Goal: Find specific page/section: Find specific page/section

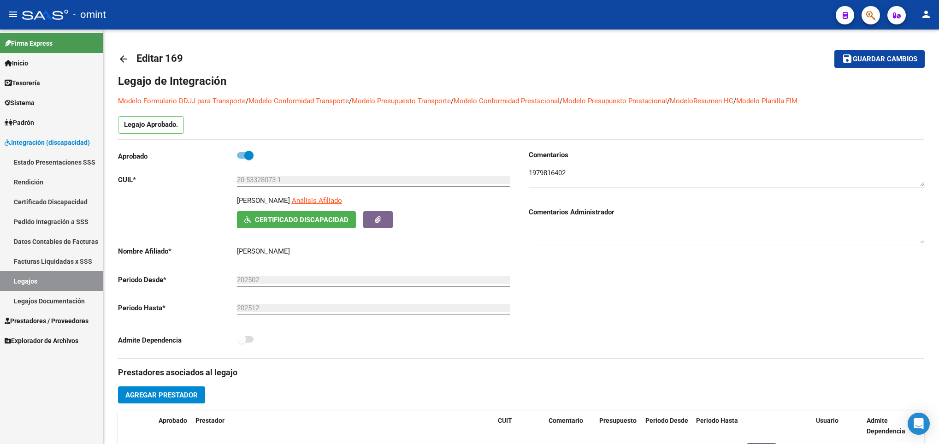
click at [123, 63] on mat-icon "arrow_back" at bounding box center [123, 58] width 11 height 11
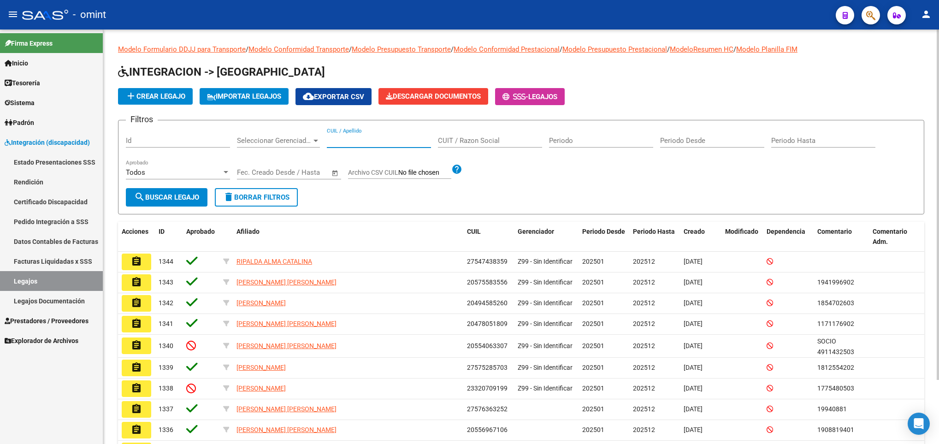
click at [342, 142] on input "CUIL / Apellido" at bounding box center [379, 140] width 104 height 8
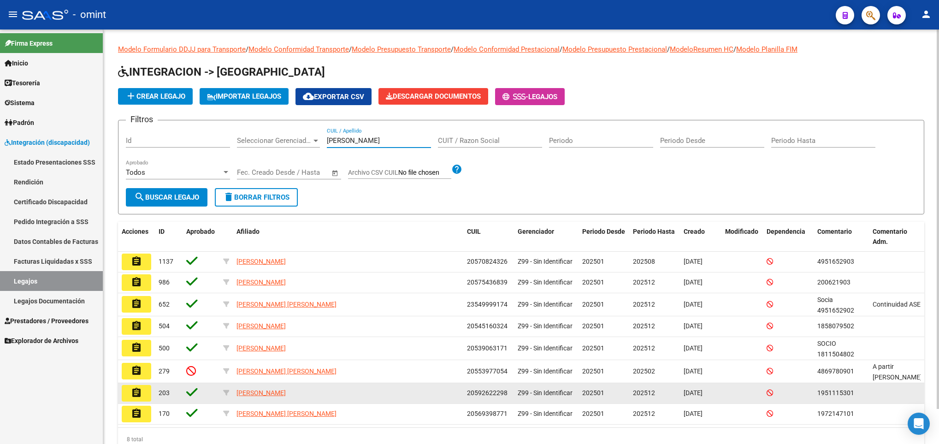
type input "torres"
click at [133, 397] on mat-icon "assignment" at bounding box center [136, 392] width 11 height 11
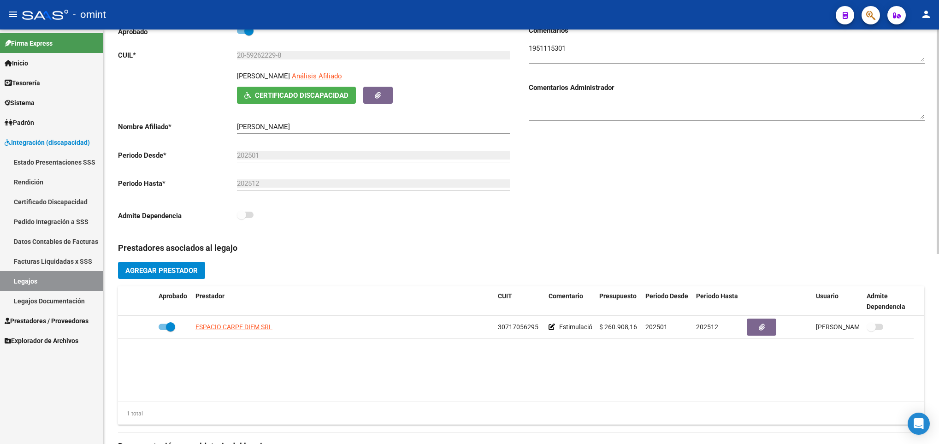
scroll to position [138, 0]
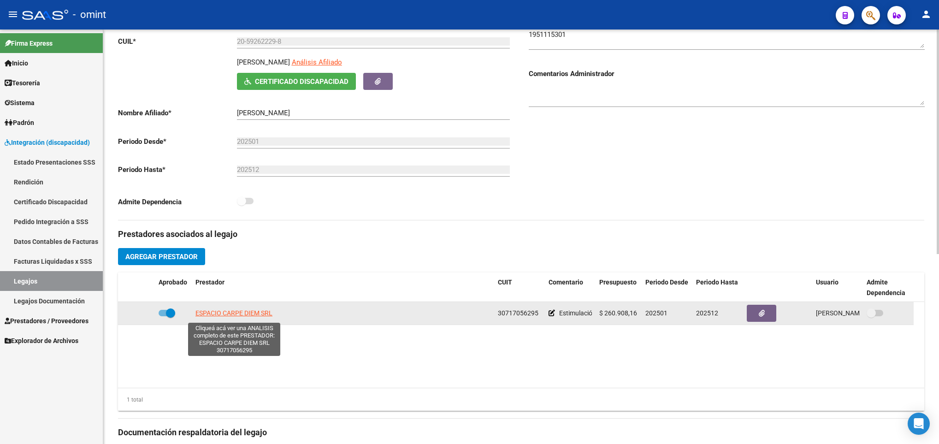
click at [248, 317] on span "ESPACIO CARPE DIEM SRL" at bounding box center [234, 312] width 77 height 7
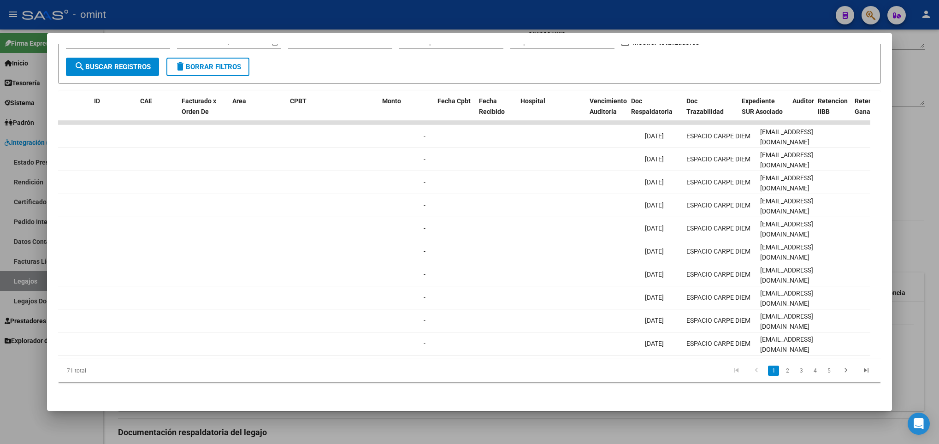
scroll to position [0, 0]
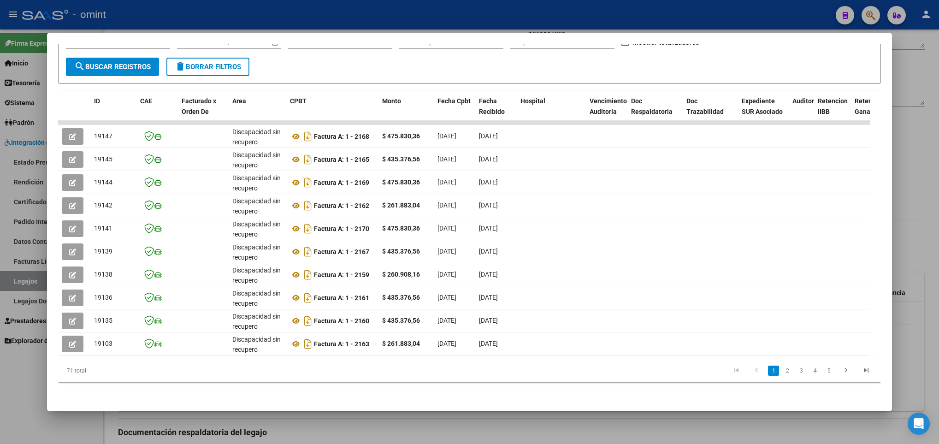
click at [928, 154] on div at bounding box center [469, 222] width 939 height 444
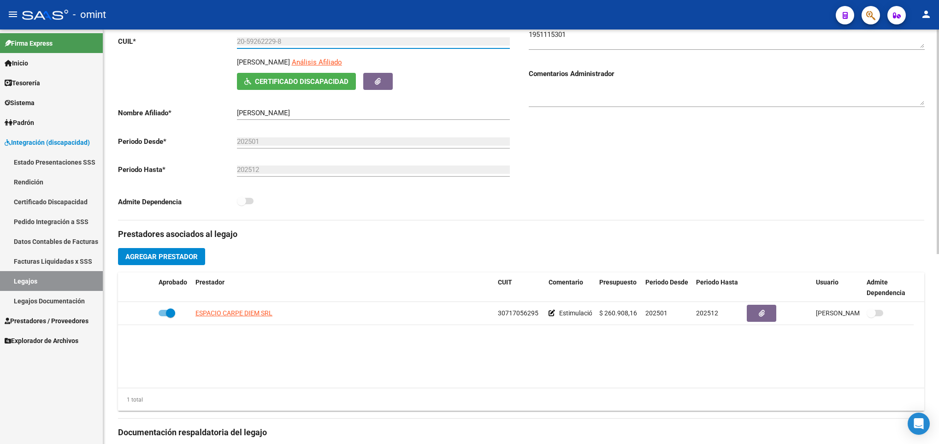
click at [257, 39] on input "20-59262229-8" at bounding box center [373, 41] width 273 height 8
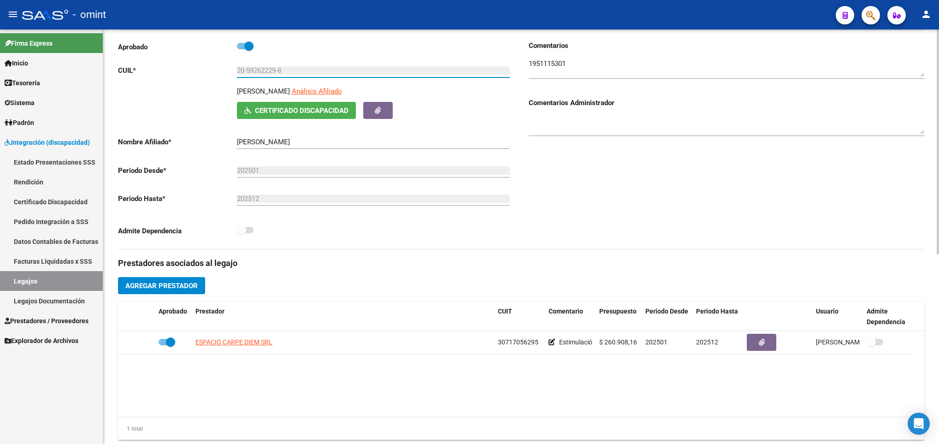
click at [257, 39] on div "Legajo de Integración Modelo Formulario DDJJ para Transporte / Modelo Conformid…" at bounding box center [521, 312] width 806 height 697
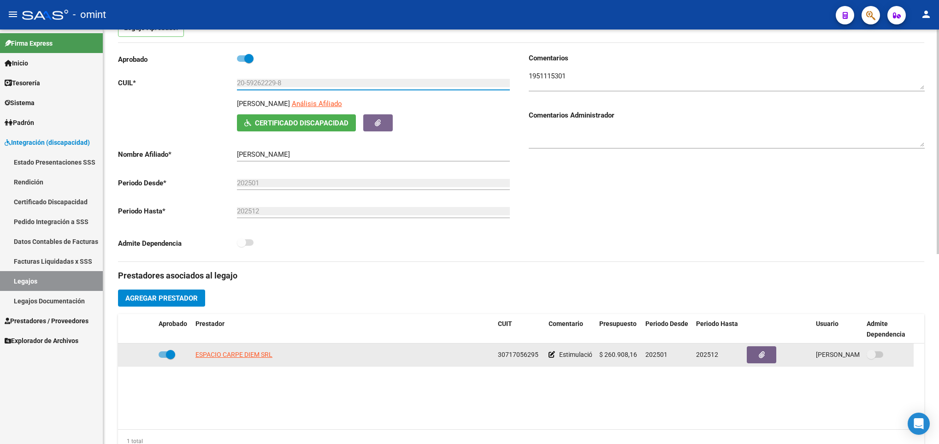
click at [522, 353] on span "30717056295" at bounding box center [518, 354] width 41 height 7
copy span "30717056295"
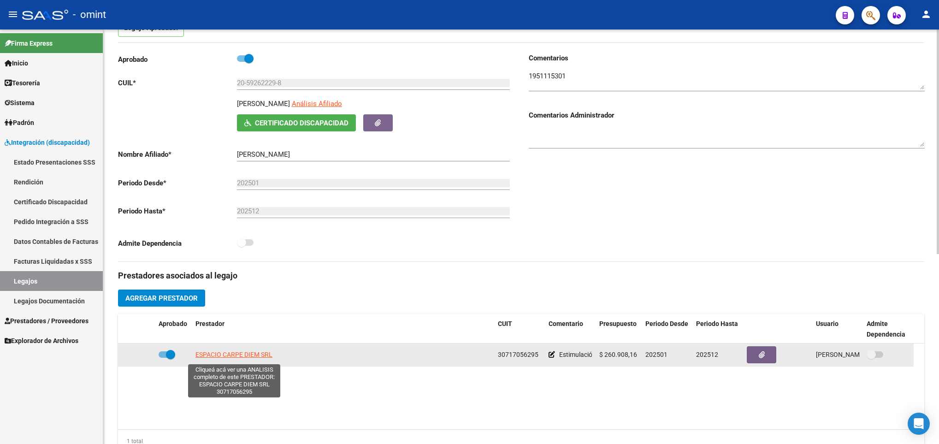
click at [268, 356] on span "ESPACIO CARPE DIEM SRL" at bounding box center [234, 354] width 77 height 7
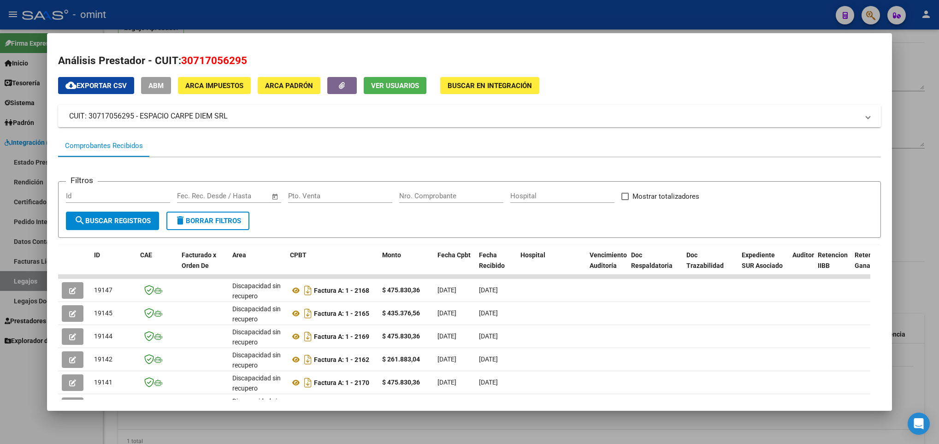
scroll to position [165, 0]
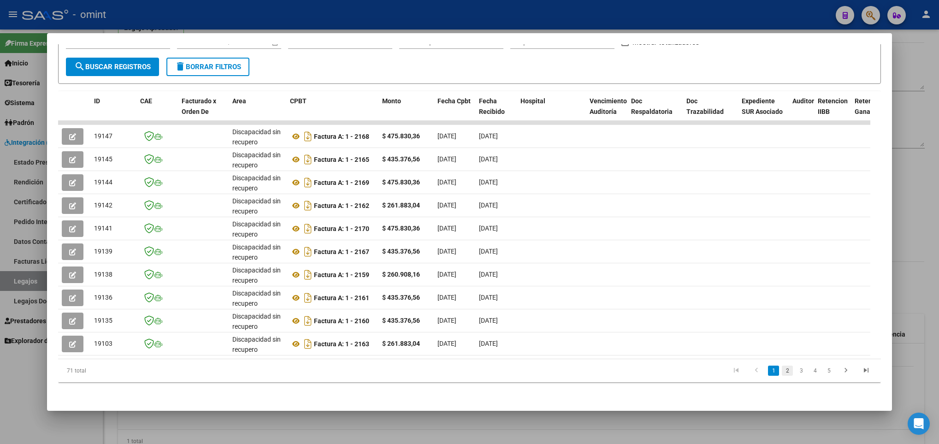
click at [782, 369] on link "2" at bounding box center [787, 371] width 11 height 10
click at [842, 368] on link "go to next page" at bounding box center [846, 371] width 18 height 10
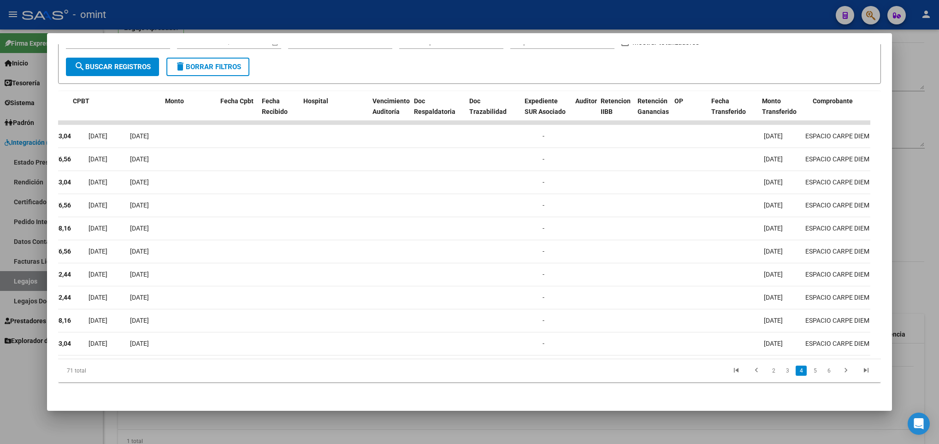
scroll to position [0, 0]
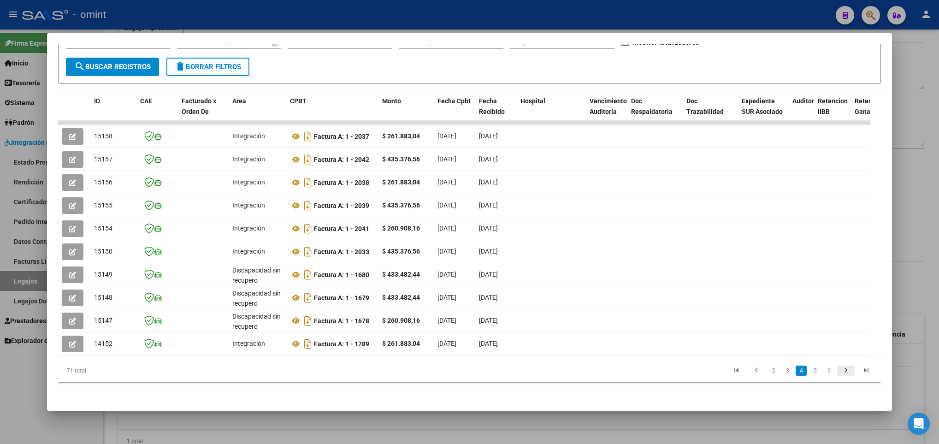
click at [840, 372] on icon "go to next page" at bounding box center [846, 371] width 12 height 11
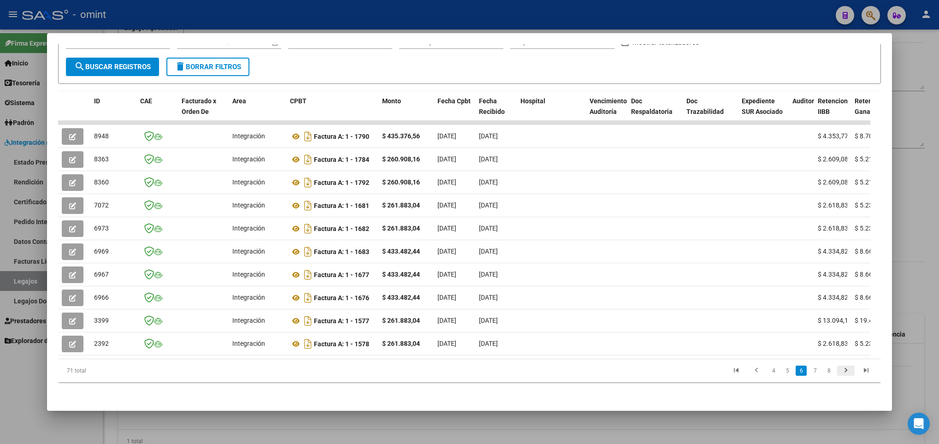
click at [840, 372] on icon "go to next page" at bounding box center [846, 371] width 12 height 11
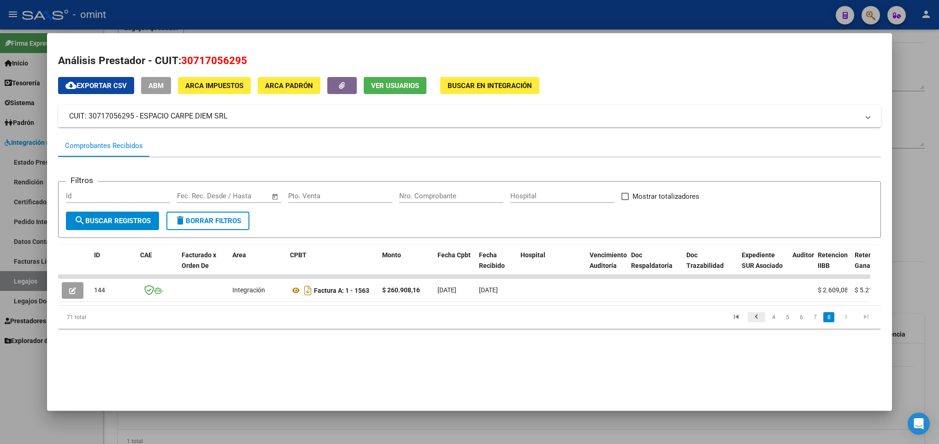
click at [757, 324] on icon "go to previous page" at bounding box center [757, 318] width 12 height 11
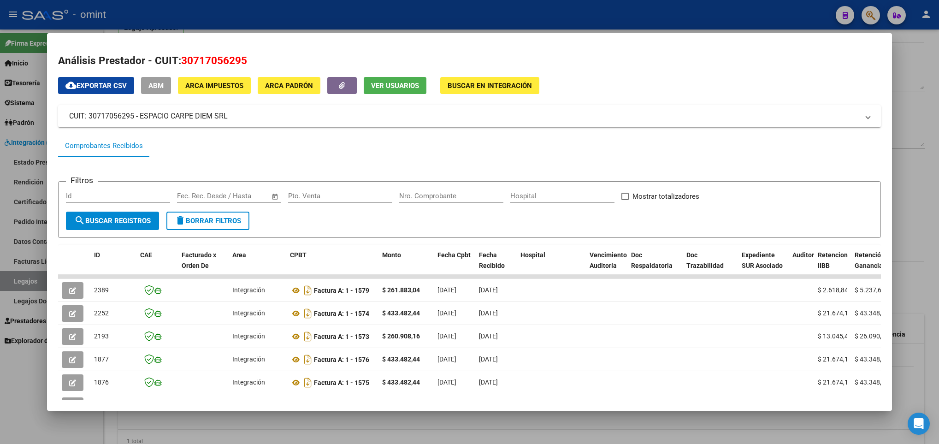
scroll to position [165, 0]
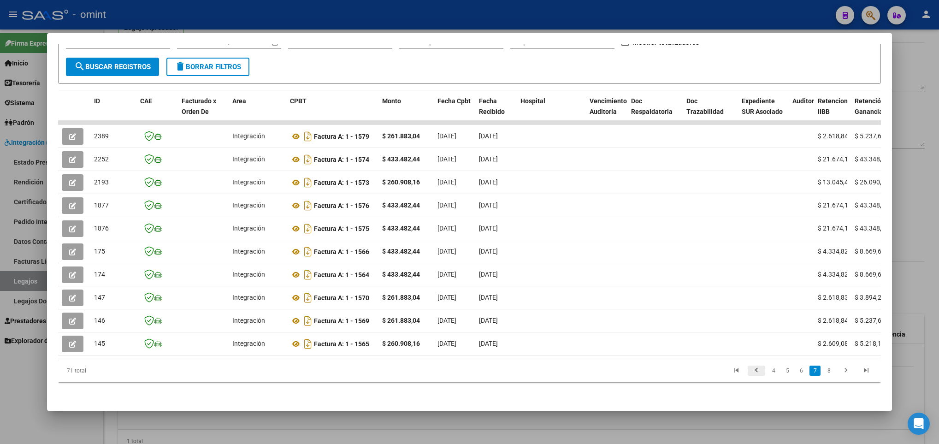
click at [751, 367] on icon "go to previous page" at bounding box center [757, 371] width 12 height 11
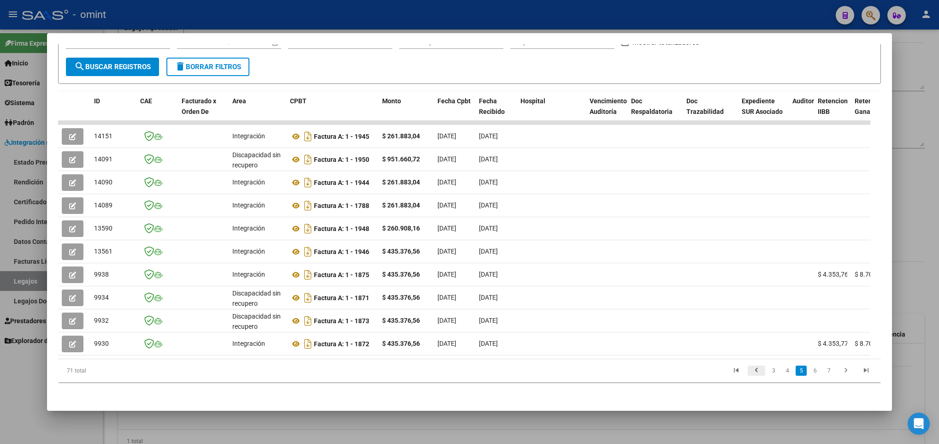
click at [751, 366] on icon "go to previous page" at bounding box center [757, 371] width 12 height 11
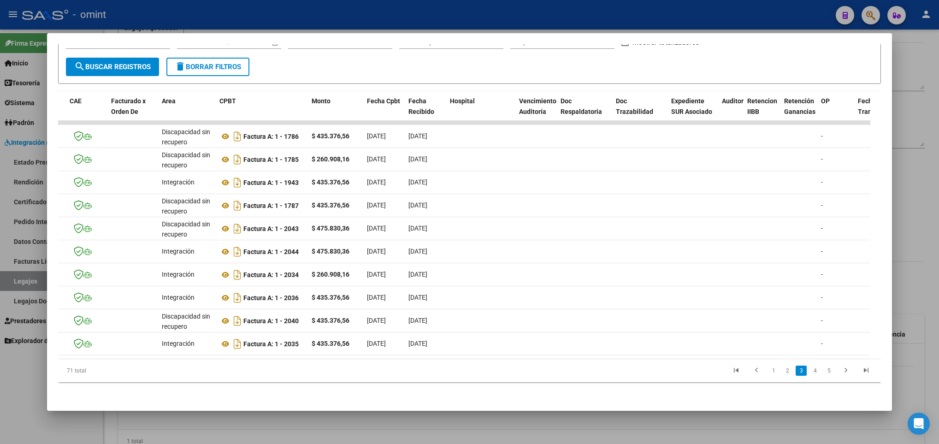
scroll to position [0, 0]
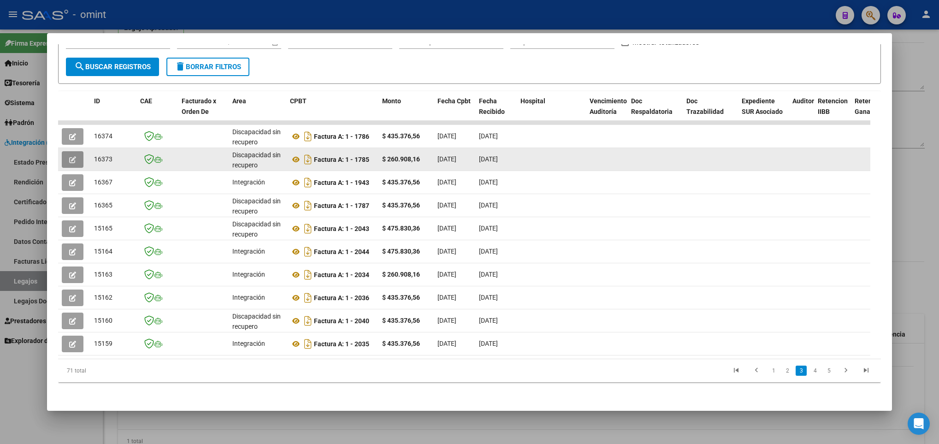
click at [75, 151] on button "button" at bounding box center [73, 159] width 22 height 17
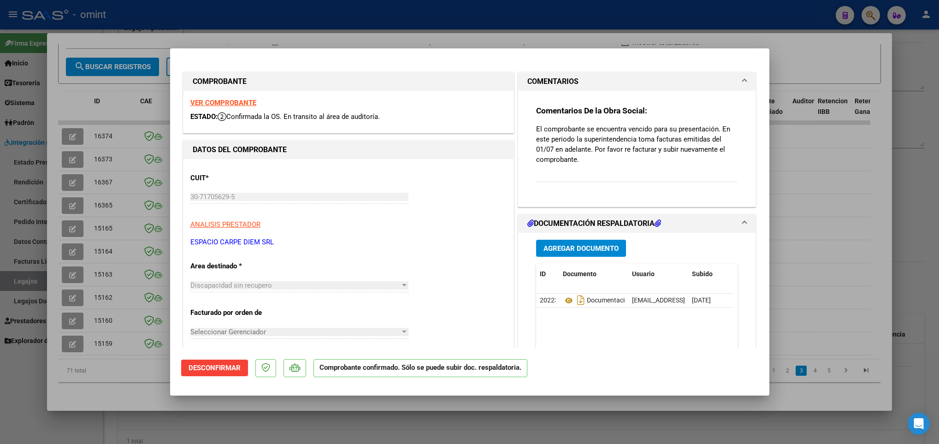
click at [130, 377] on div at bounding box center [469, 222] width 939 height 444
type input "$ 0,00"
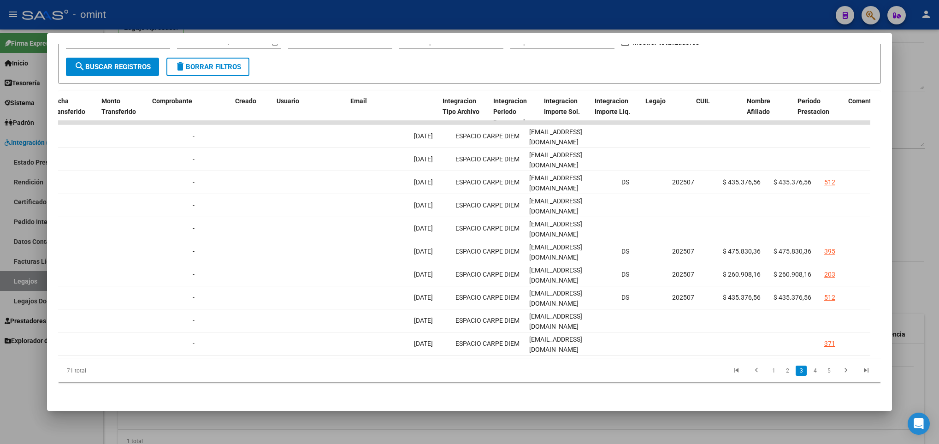
scroll to position [0, 1179]
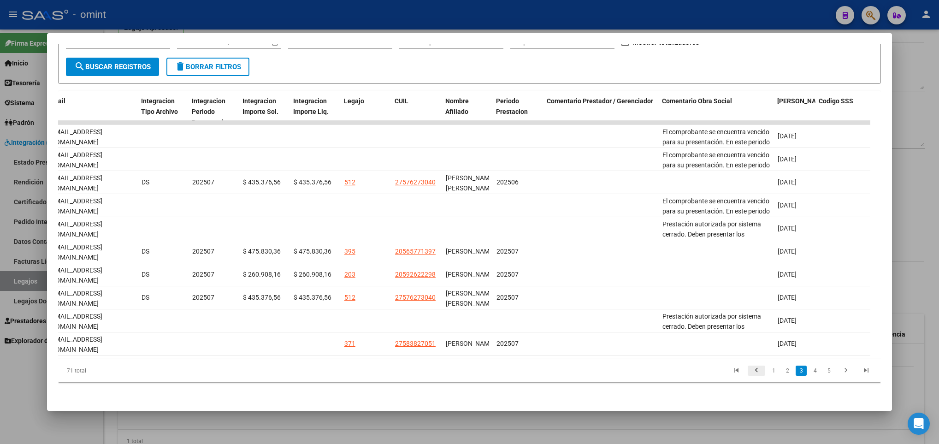
click at [751, 373] on icon "go to previous page" at bounding box center [757, 371] width 12 height 11
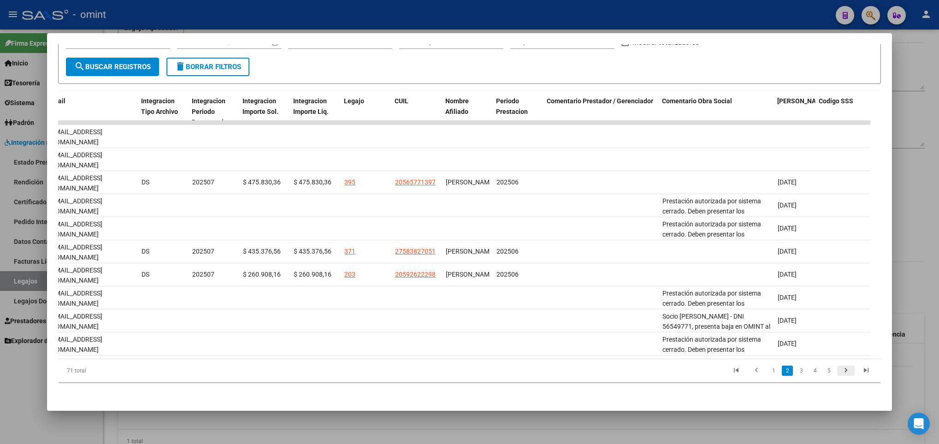
click at [840, 373] on icon "go to next page" at bounding box center [846, 371] width 12 height 11
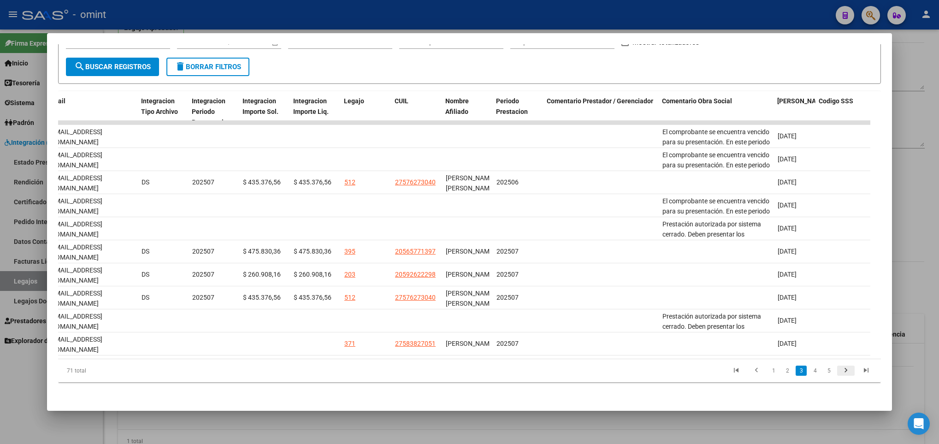
click at [840, 373] on icon "go to next page" at bounding box center [846, 371] width 12 height 11
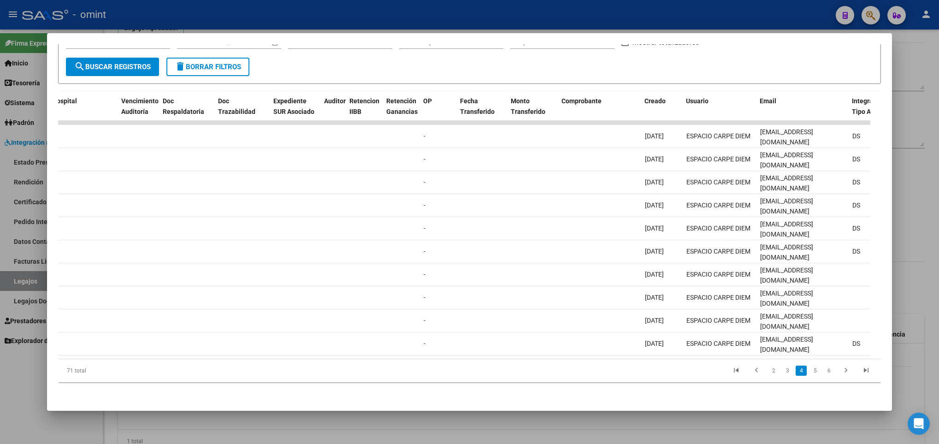
scroll to position [0, 0]
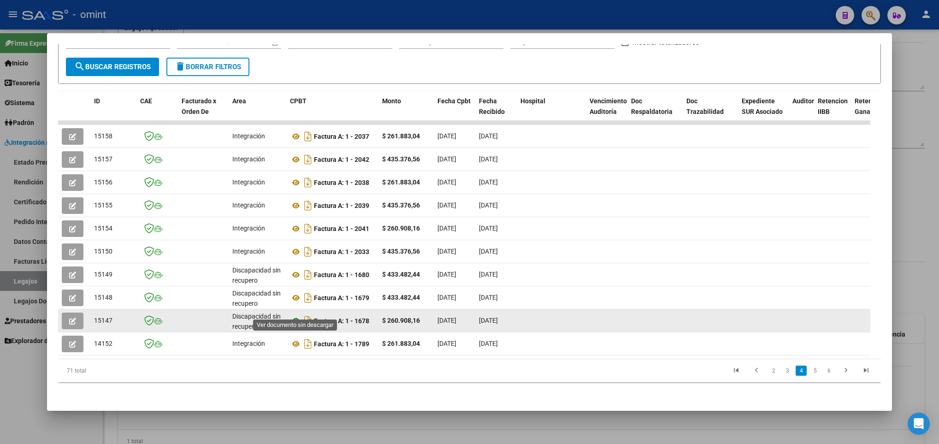
click at [292, 315] on icon at bounding box center [296, 320] width 12 height 11
click at [75, 318] on icon "button" at bounding box center [72, 321] width 7 height 7
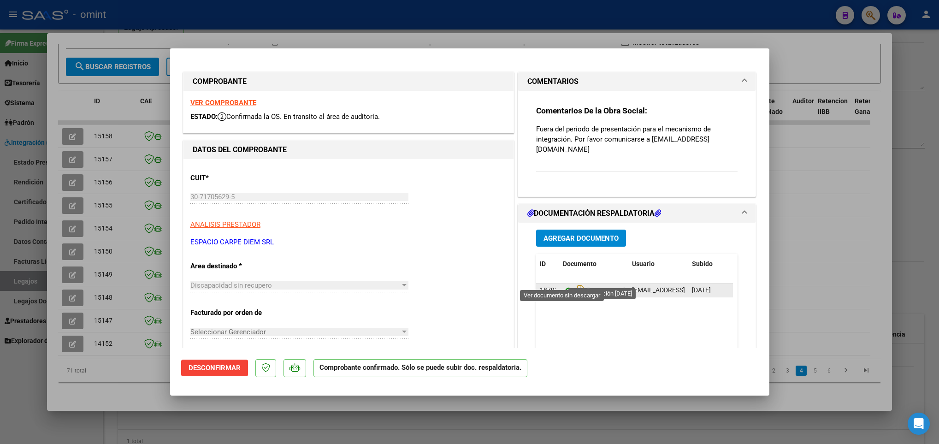
click at [564, 285] on icon at bounding box center [569, 290] width 12 height 11
click at [804, 288] on div at bounding box center [469, 222] width 939 height 444
type input "$ 0,00"
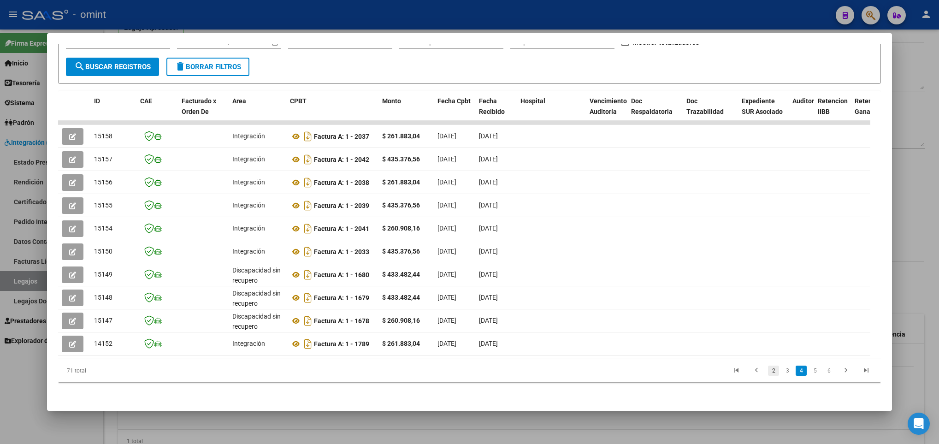
click at [768, 369] on link "2" at bounding box center [773, 371] width 11 height 10
click at [768, 371] on link "1" at bounding box center [773, 371] width 11 height 10
click at [840, 371] on icon "go to next page" at bounding box center [846, 371] width 12 height 11
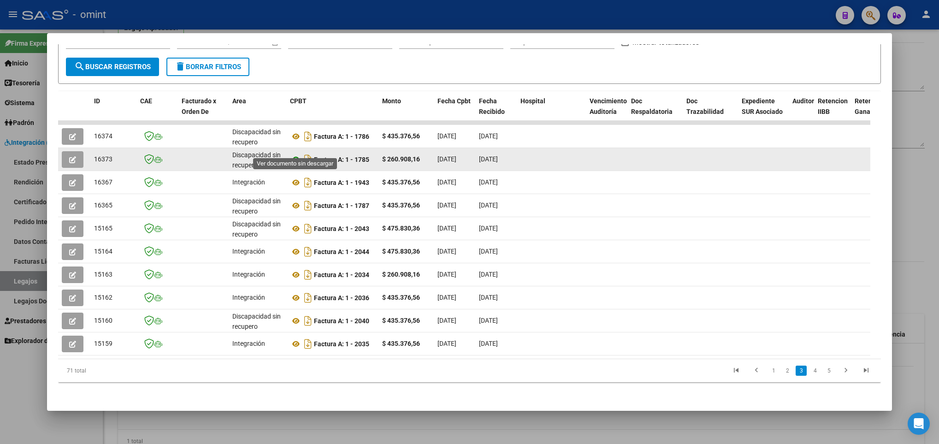
click at [297, 154] on icon at bounding box center [296, 159] width 12 height 11
click at [70, 156] on icon "button" at bounding box center [72, 159] width 7 height 7
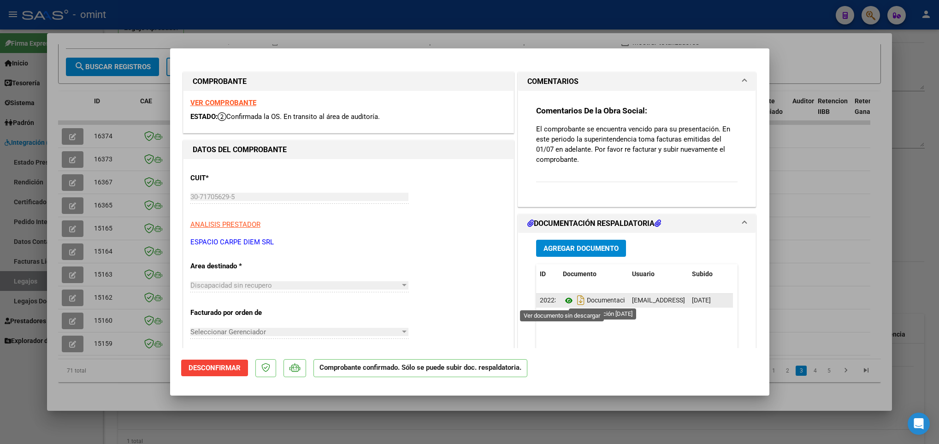
click at [563, 300] on icon at bounding box center [569, 300] width 12 height 11
click at [895, 118] on div at bounding box center [469, 222] width 939 height 444
type input "$ 0,00"
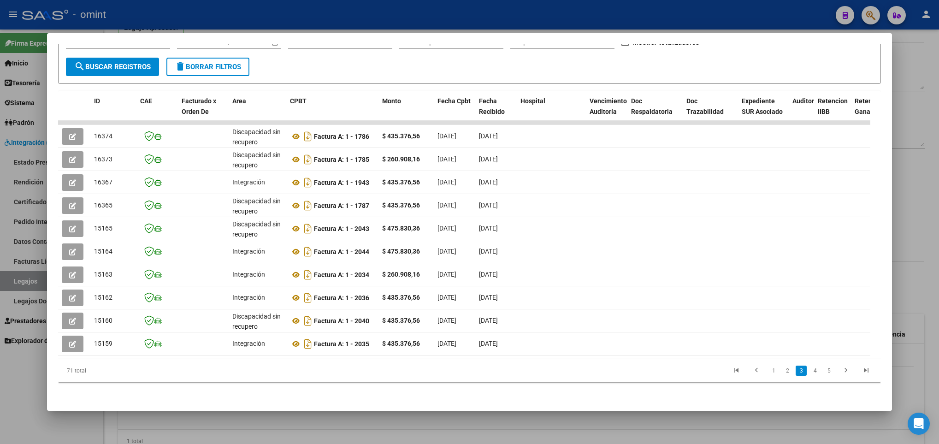
click at [903, 124] on div at bounding box center [469, 222] width 939 height 444
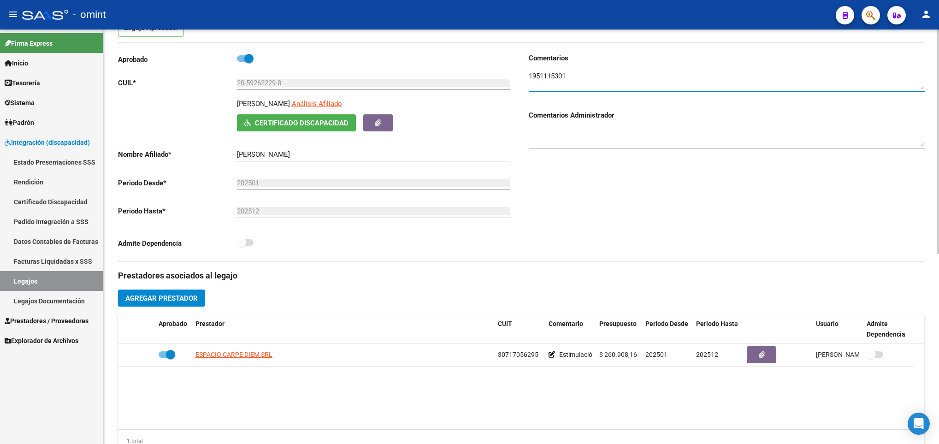
click at [544, 75] on textarea at bounding box center [727, 80] width 396 height 18
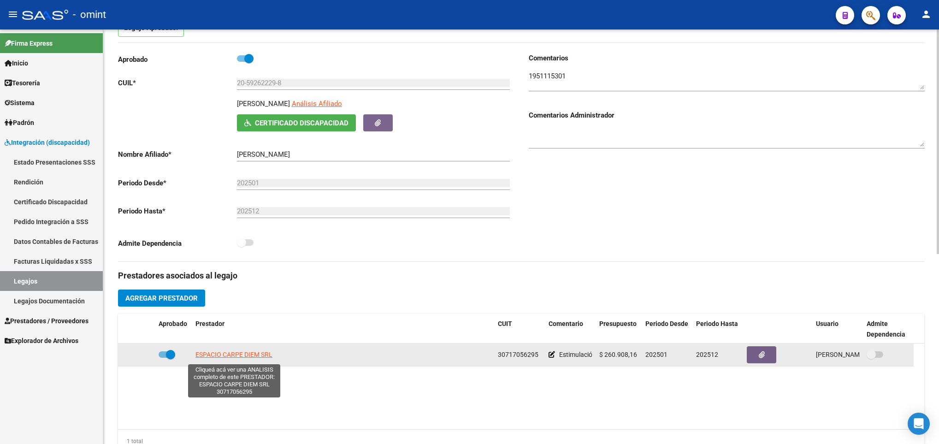
click at [245, 356] on span "ESPACIO CARPE DIEM SRL" at bounding box center [234, 354] width 77 height 7
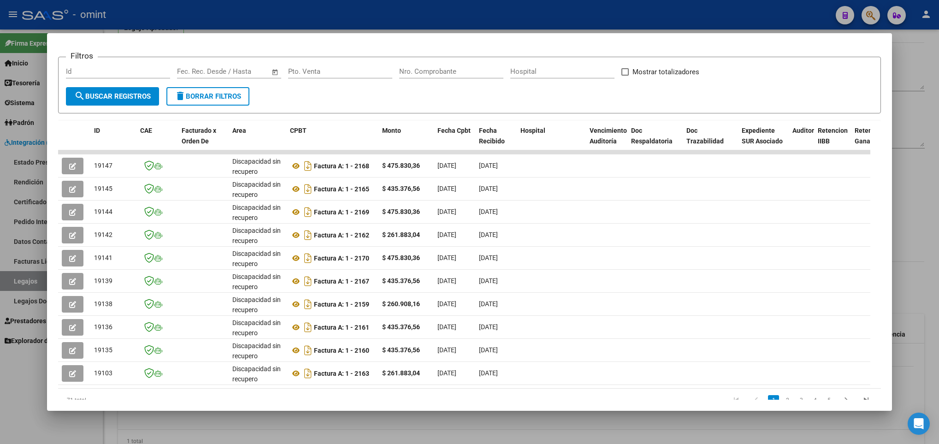
scroll to position [165, 0]
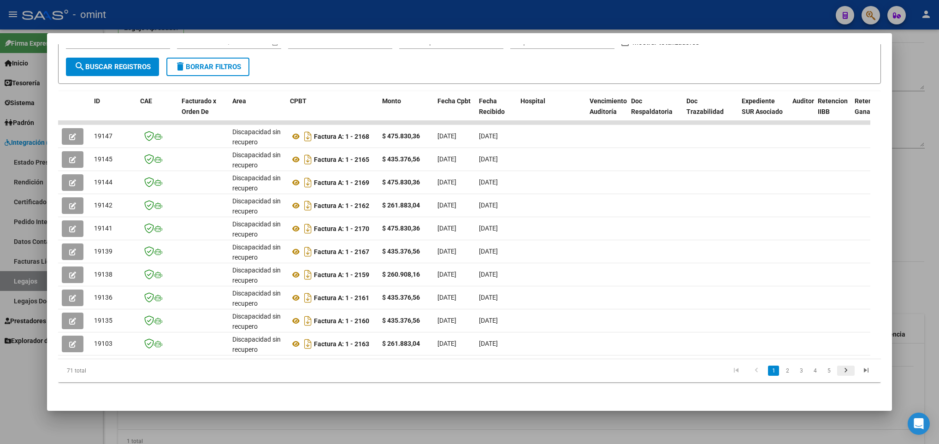
click at [840, 370] on icon "go to next page" at bounding box center [846, 371] width 12 height 11
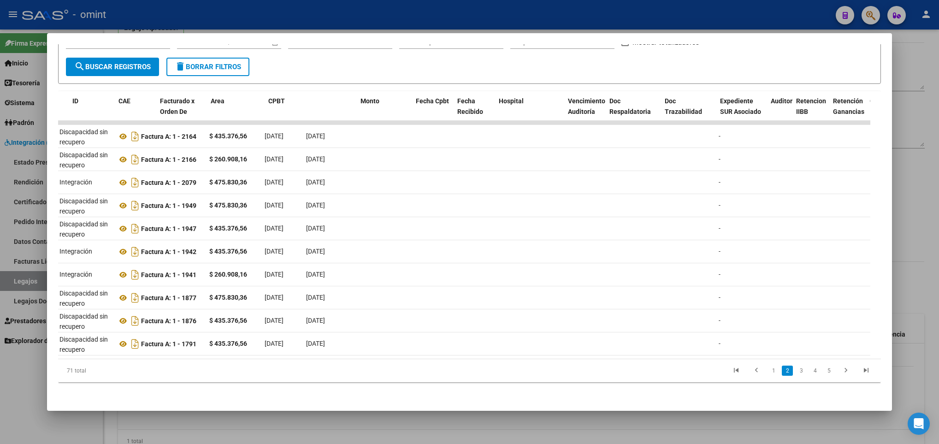
scroll to position [0, 0]
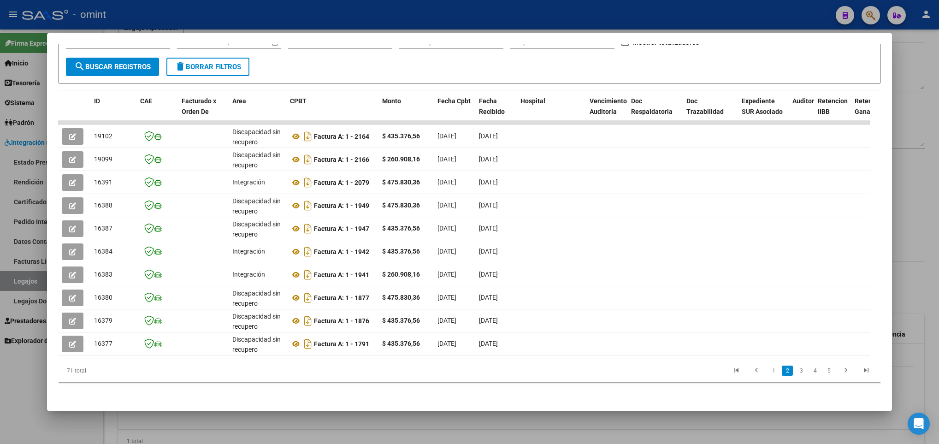
click at [619, 426] on div at bounding box center [469, 222] width 939 height 444
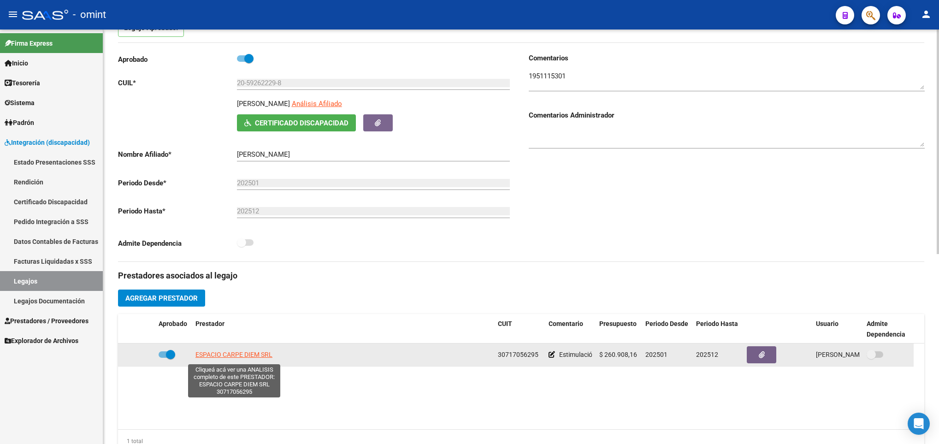
click at [232, 358] on span "ESPACIO CARPE DIEM SRL" at bounding box center [234, 354] width 77 height 7
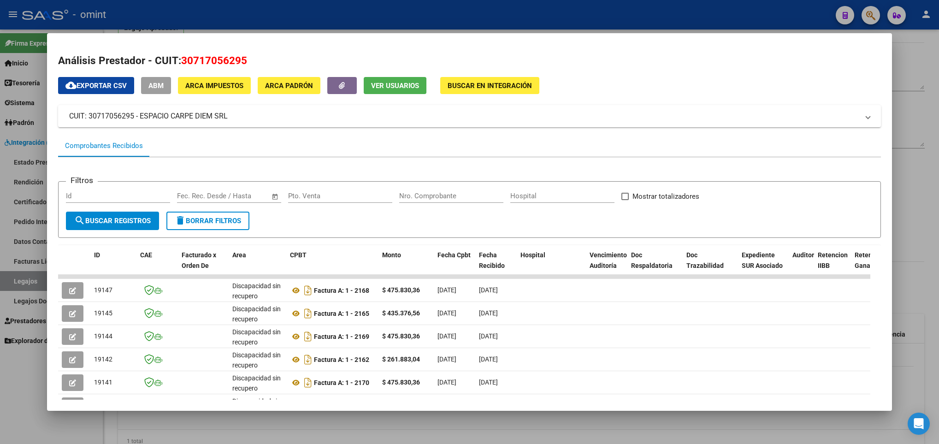
scroll to position [165, 0]
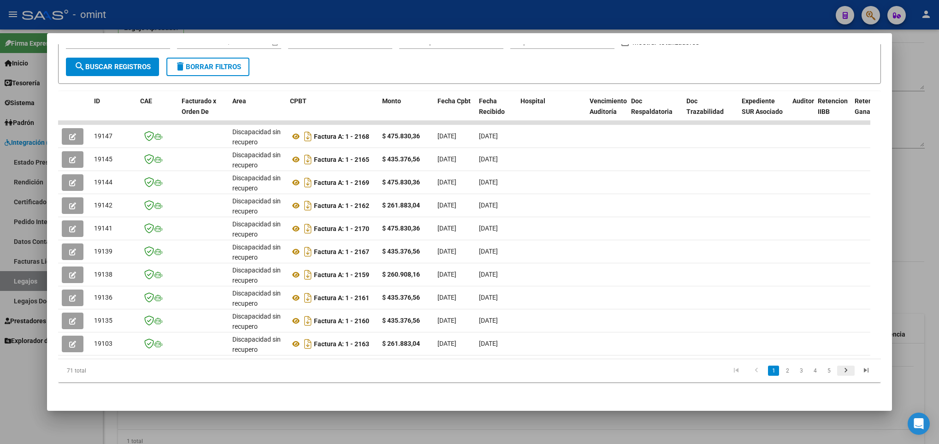
click at [840, 372] on icon "go to next page" at bounding box center [846, 371] width 12 height 11
click at [451, 435] on div at bounding box center [469, 222] width 939 height 444
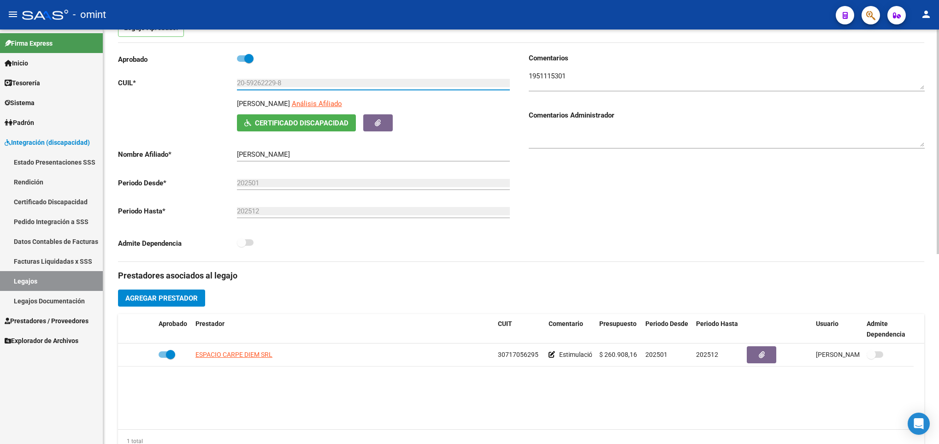
click at [251, 83] on input "20-59262229-8" at bounding box center [373, 83] width 273 height 8
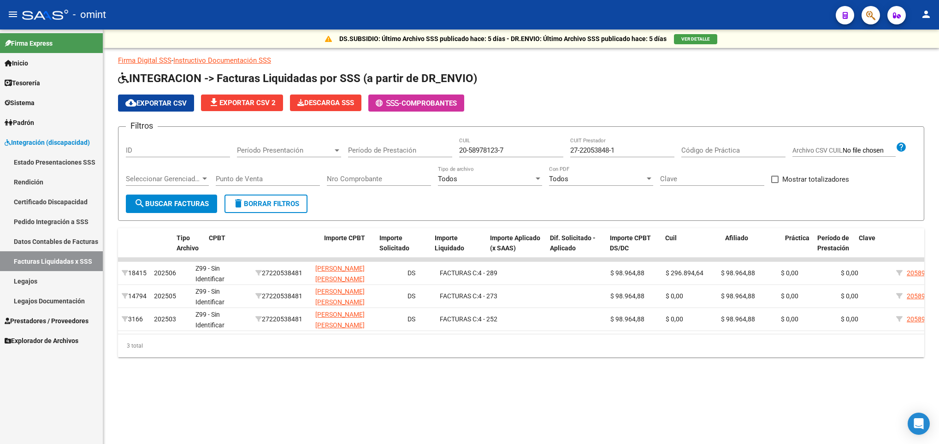
scroll to position [0, 231]
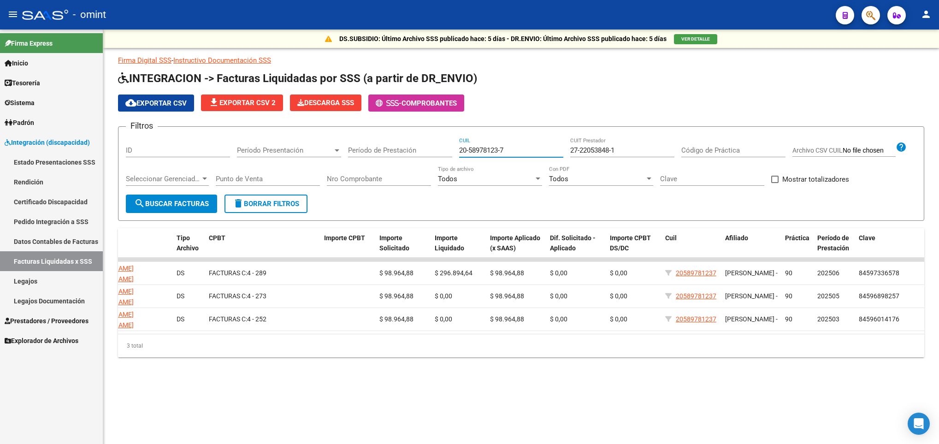
click at [513, 152] on input "20-58978123-7" at bounding box center [511, 150] width 104 height 8
type input "2"
paste input "20-59262229-8"
type input "20-59262229-8"
click at [634, 154] on input "27-22053848-1" at bounding box center [622, 150] width 104 height 8
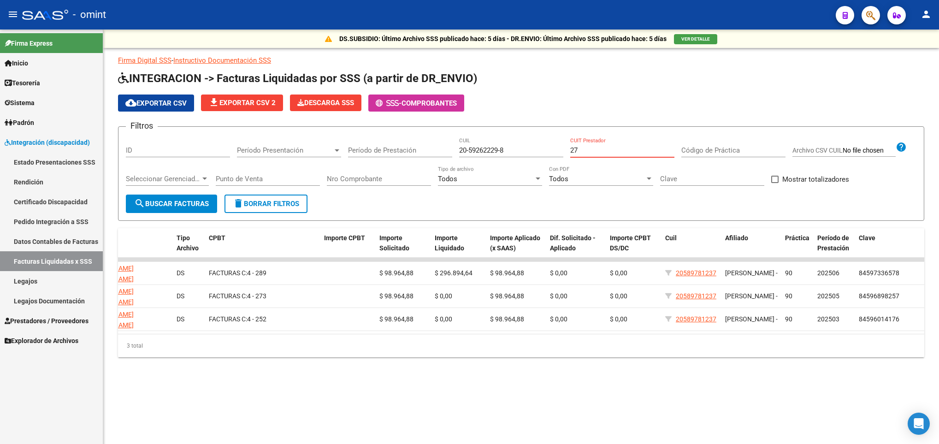
type input "2"
paste input "30-71705629-5"
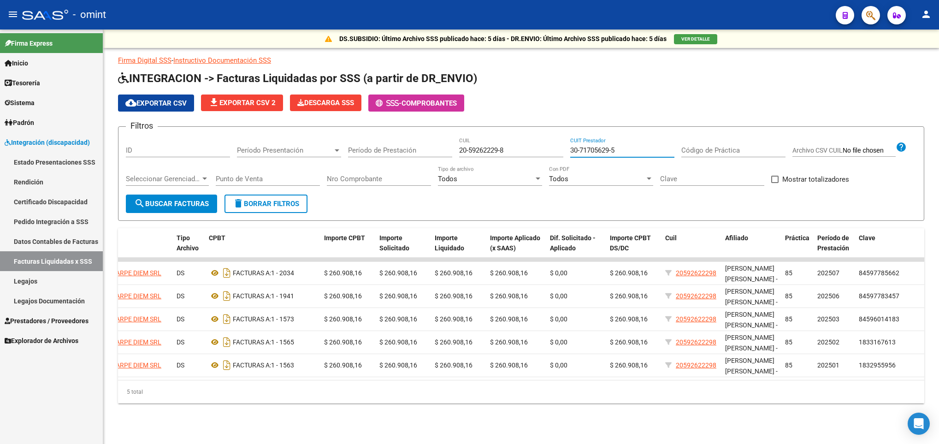
type input "30-71705629-5"
